Goal: Find specific page/section: Find specific page/section

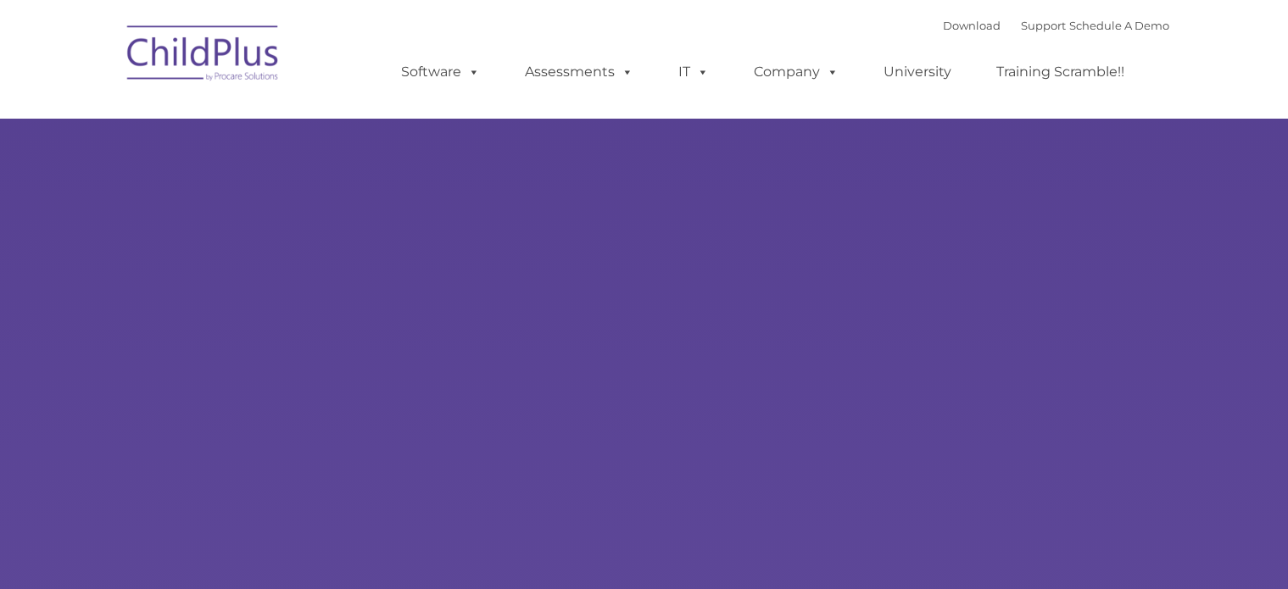
select select "MEDIUM"
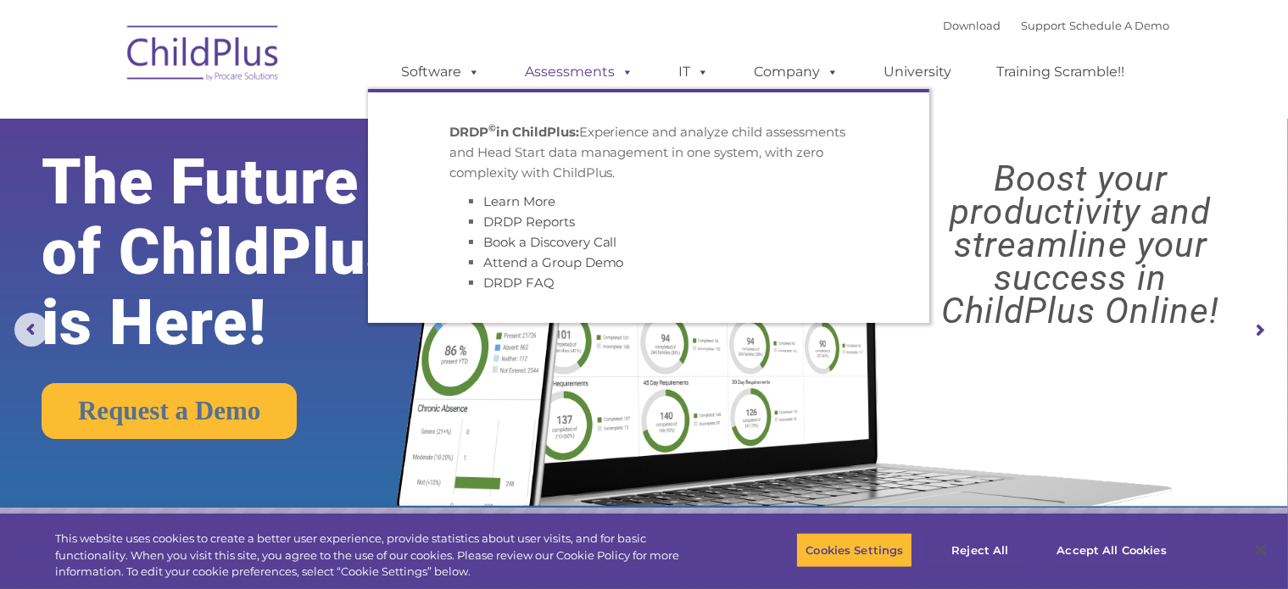
click at [594, 70] on link "Assessments" at bounding box center [580, 72] width 142 height 34
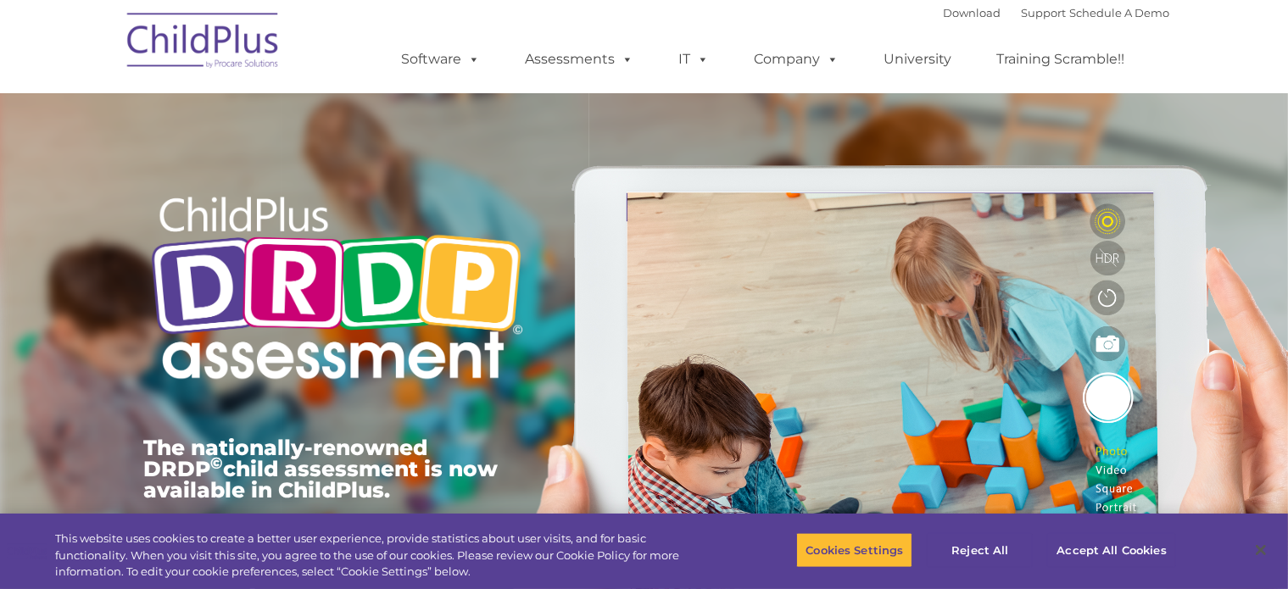
click at [475, 31] on ul "Software ChildPlus: The original and most widely-used Head Start data managemen…" at bounding box center [769, 59] width 802 height 68
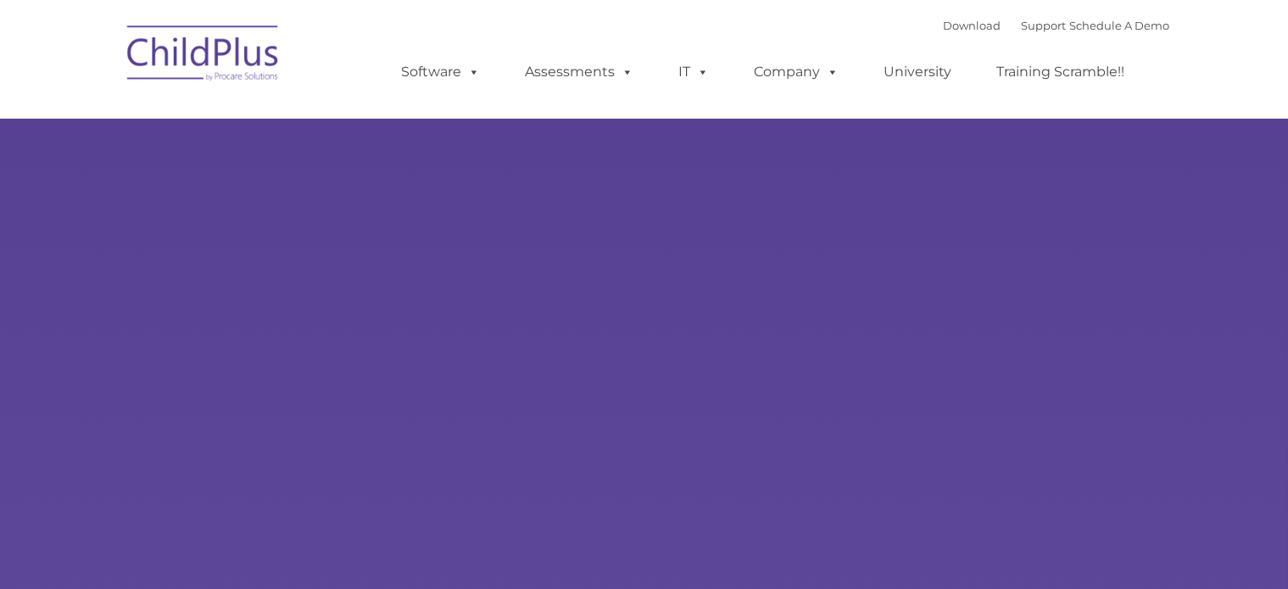
select select "MEDIUM"
